Goal: Check status: Check status

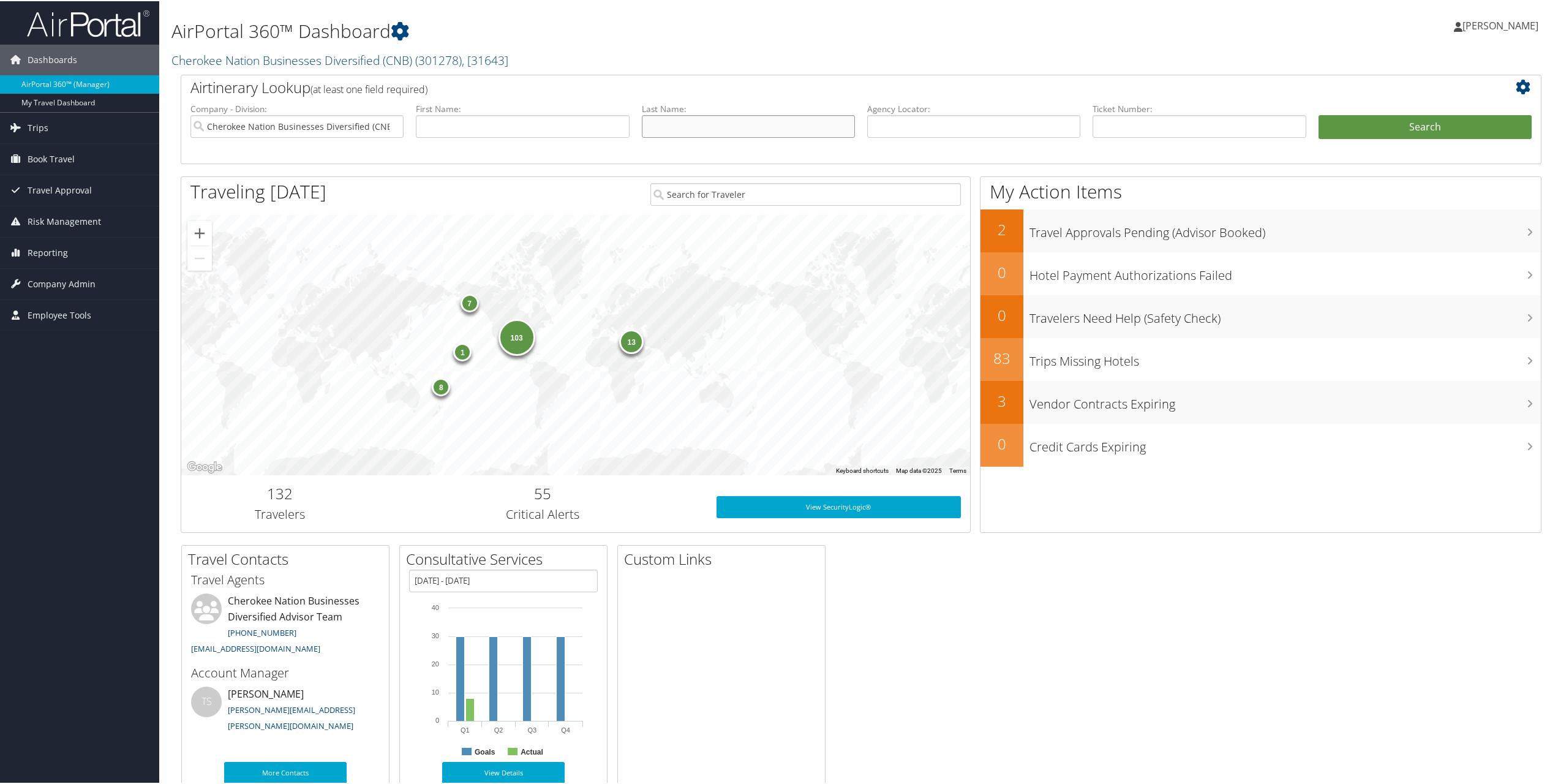
drag, startPoint x: 642, startPoint y: 117, endPoint x: 656, endPoint y: 120, distance: 14.3
click at [647, 117] on input "text" at bounding box center [748, 125] width 213 height 23
click at [656, 120] on input "text" at bounding box center [748, 125] width 213 height 23
type input "[PERSON_NAME]"
click at [1319, 114] on button "Search" at bounding box center [1425, 126] width 213 height 24
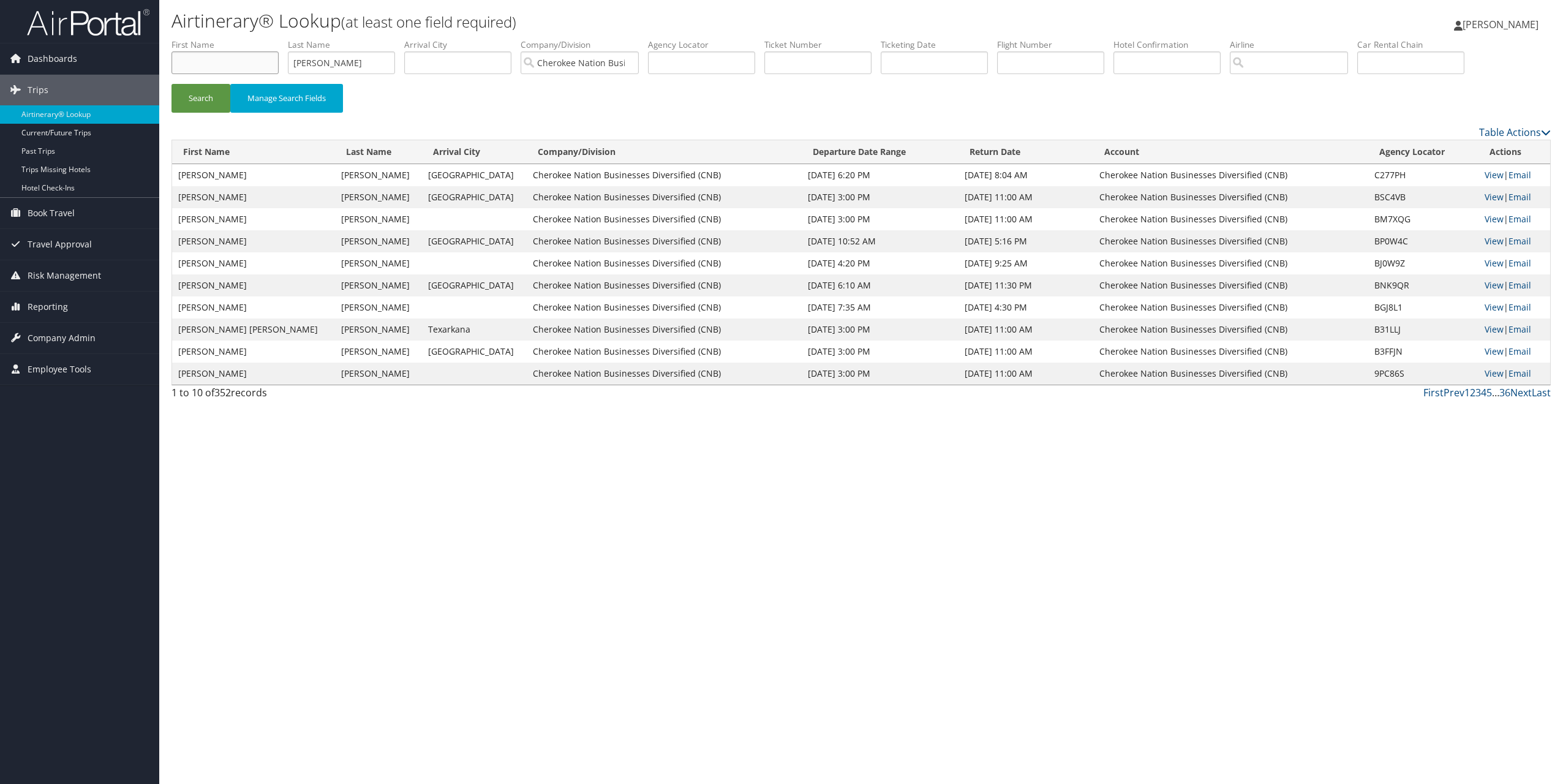
click at [207, 66] on input "text" at bounding box center [225, 63] width 107 height 23
type input "[PERSON_NAME]"
click at [190, 97] on button "Search" at bounding box center [201, 98] width 59 height 29
